Goal: Transaction & Acquisition: Purchase product/service

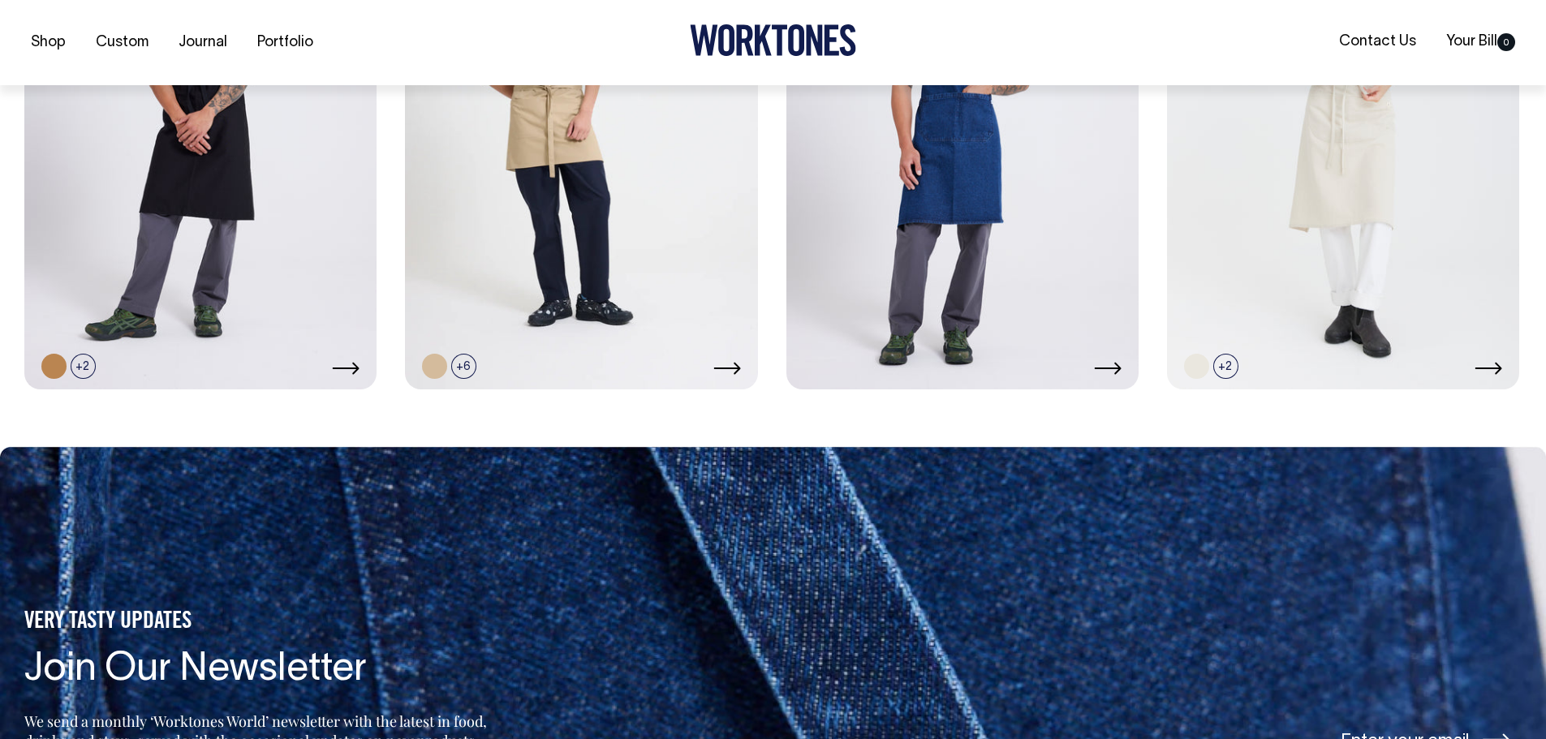
scroll to position [1195, 0]
click at [343, 356] on div "+2" at bounding box center [200, 365] width 318 height 25
click at [344, 372] on icon at bounding box center [346, 367] width 28 height 13
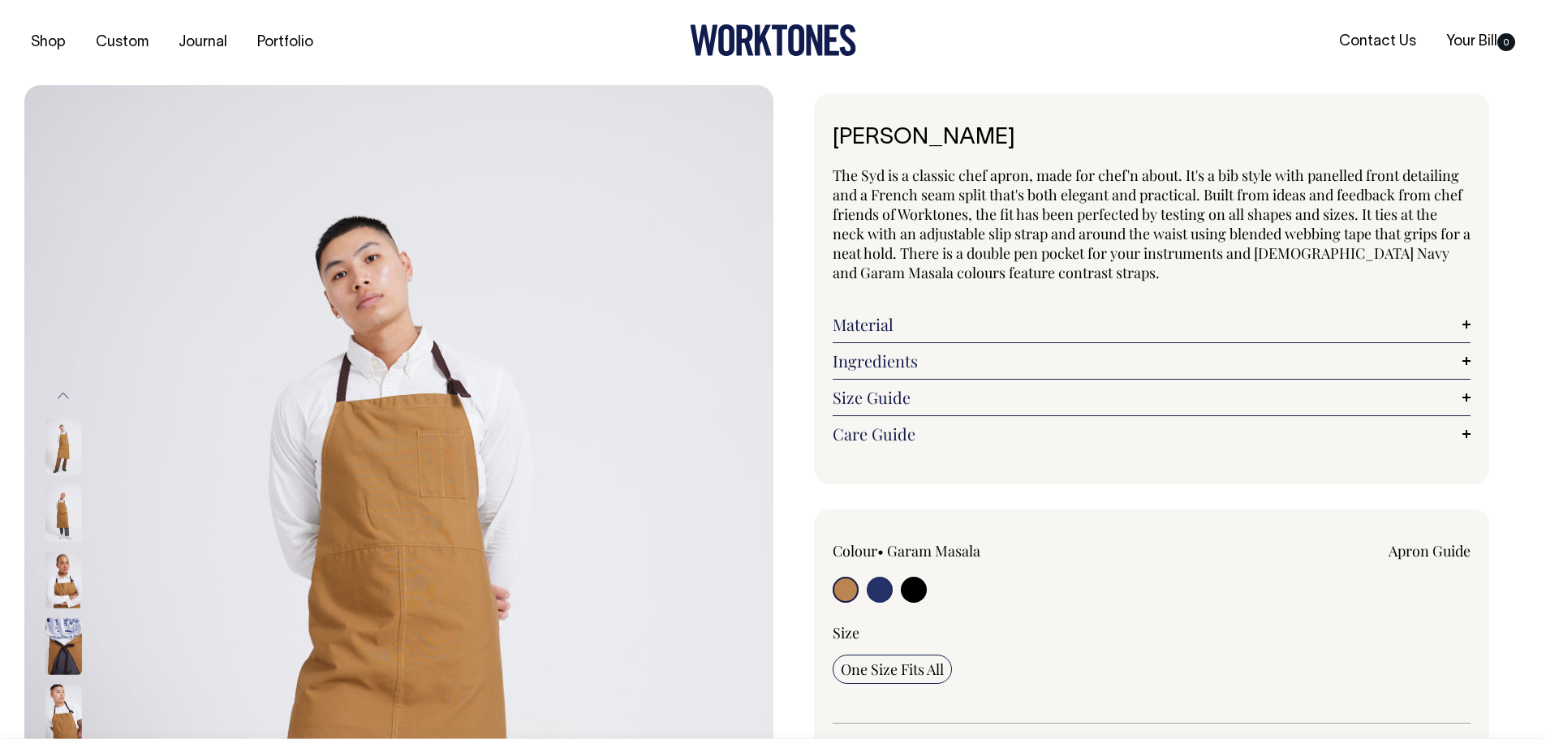
click at [464, 446] on img at bounding box center [398, 647] width 749 height 1124
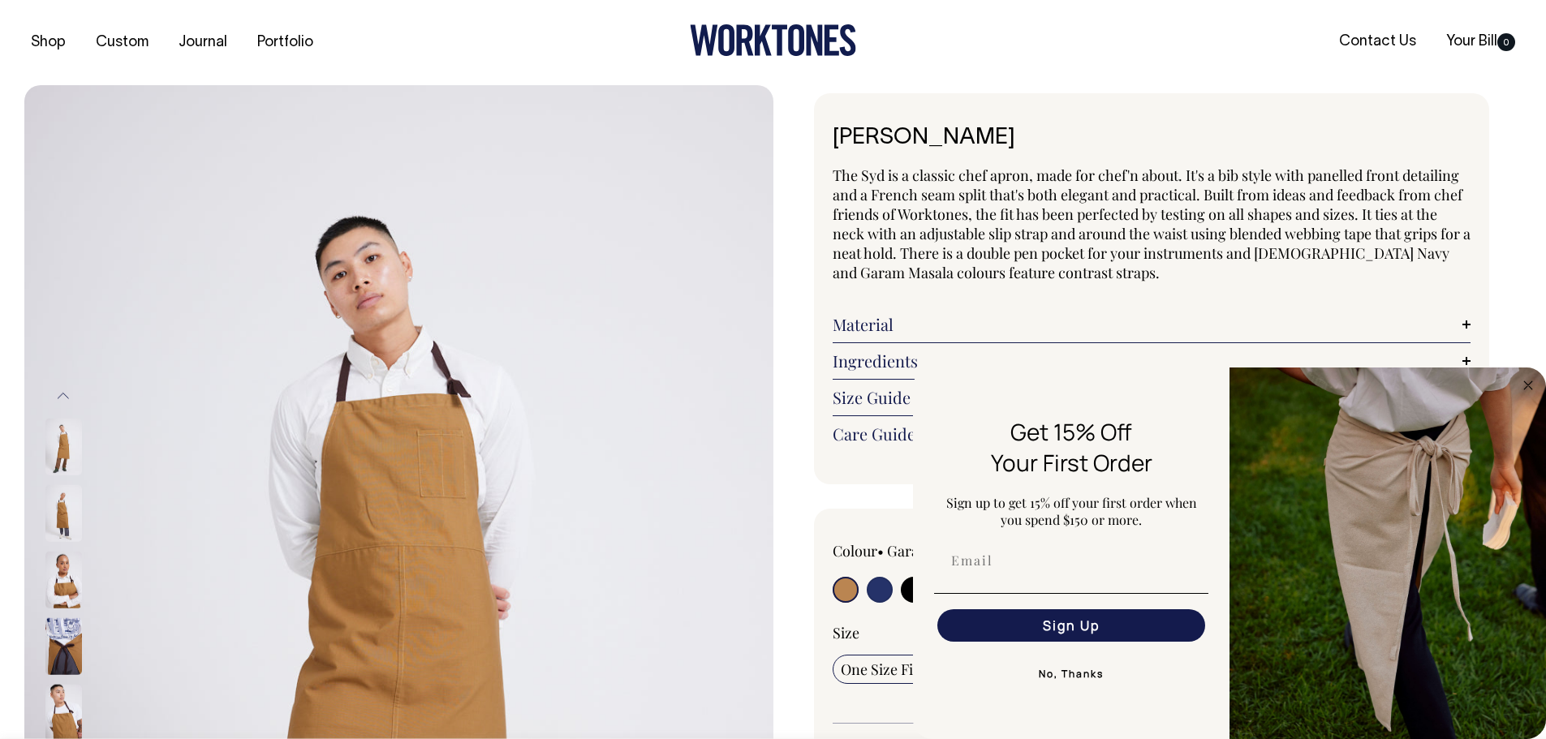
click at [1052, 673] on button "No, Thanks" at bounding box center [1071, 674] width 274 height 32
